Goal: Transaction & Acquisition: Purchase product/service

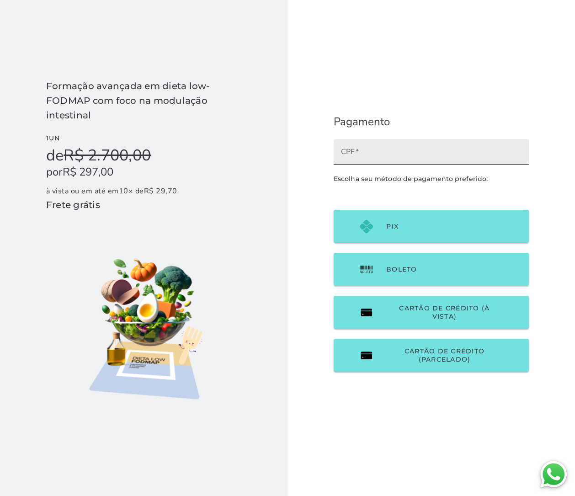
click at [420, 157] on input "CPF" at bounding box center [431, 155] width 181 height 13
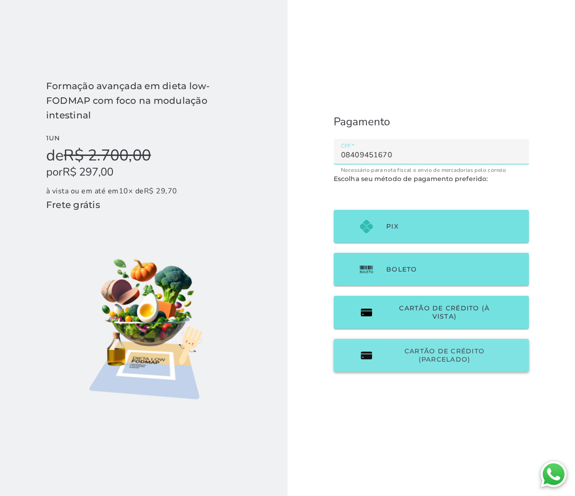
type input "08409451670"
type mwc-textfield "08409451670"
click at [420, 358] on span "Cartão de Crédito (parcelado)" at bounding box center [444, 355] width 117 height 16
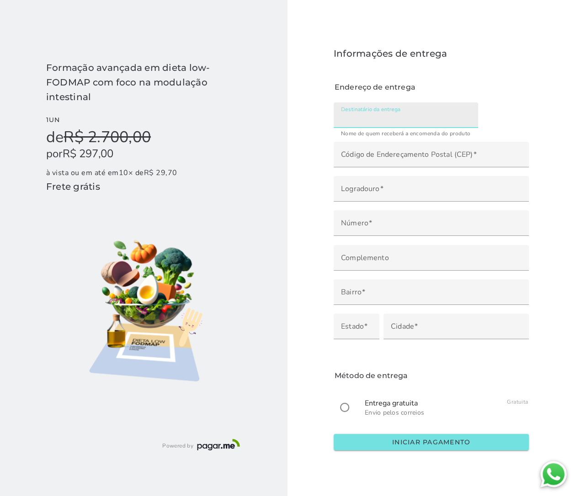
click at [367, 115] on input "Destinatário da entrega" at bounding box center [406, 118] width 130 height 13
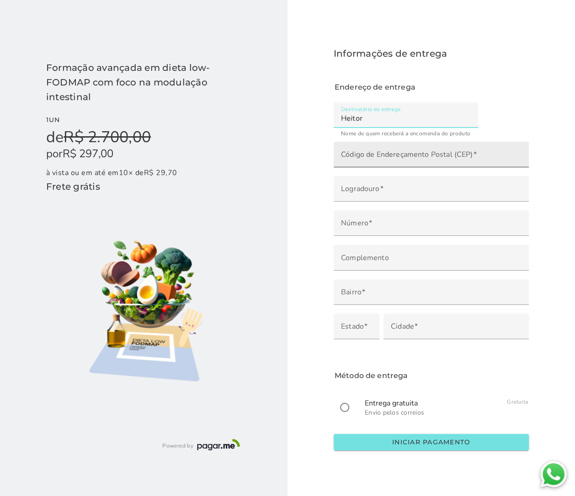
type input "Heitor"
type mwc-textfield "Heitor"
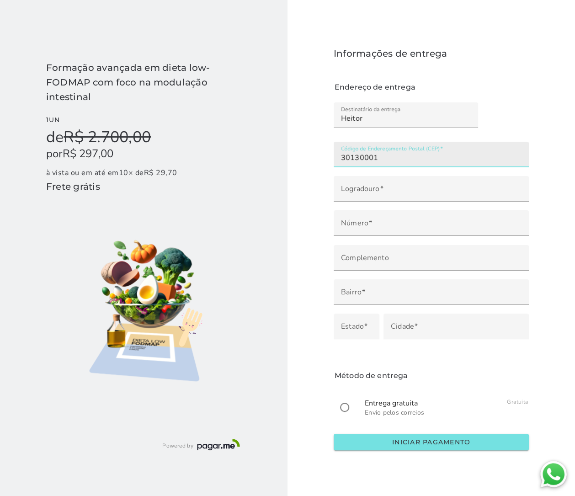
type input "30130-001"
type input "[GEOGRAPHIC_DATA][PERSON_NAME]"
type input "Centro"
type input "[GEOGRAPHIC_DATA]"
type input "MG"
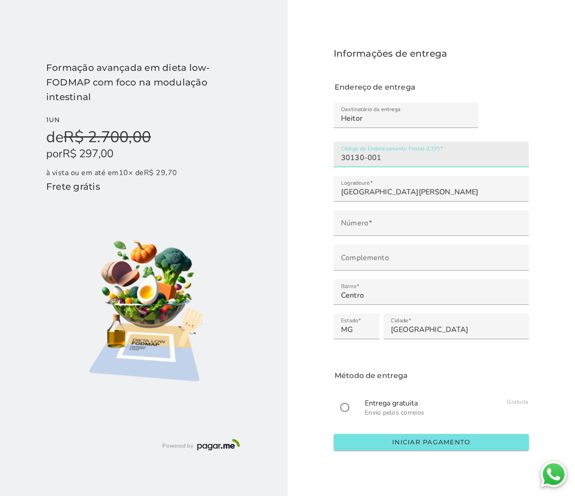
type input "30130-001"
type mwc-textfield "30130-001"
type input "***"
type mwc-textfield "398"
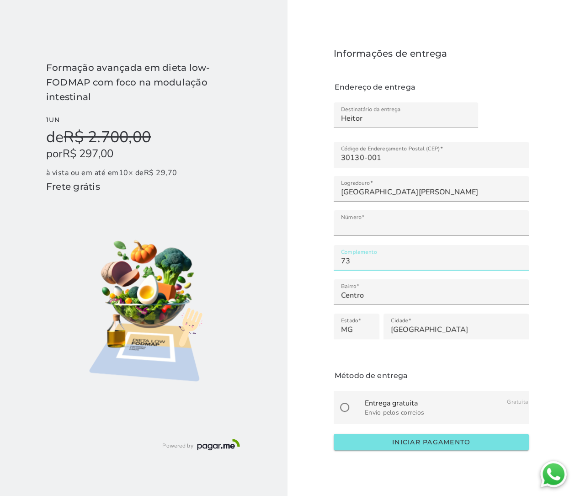
type input "73"
type mwc-textfield "73"
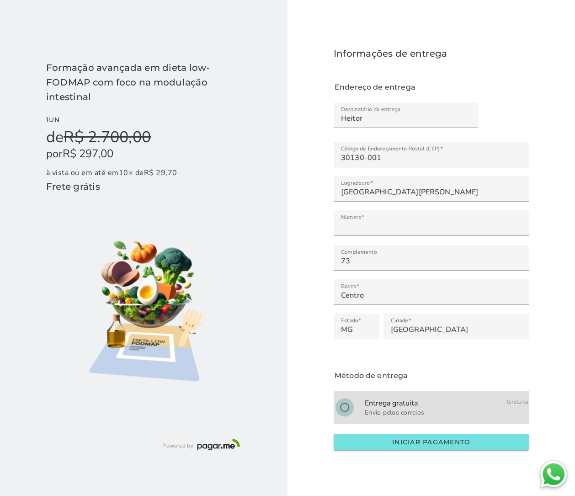
click at [345, 400] on input "radio" at bounding box center [345, 408] width 22 height 22
radio input "****"
type mwc-radio "on"
click at [362, 447] on button "Iniciar pagamento" at bounding box center [431, 442] width 195 height 16
